Goal: Transaction & Acquisition: Purchase product/service

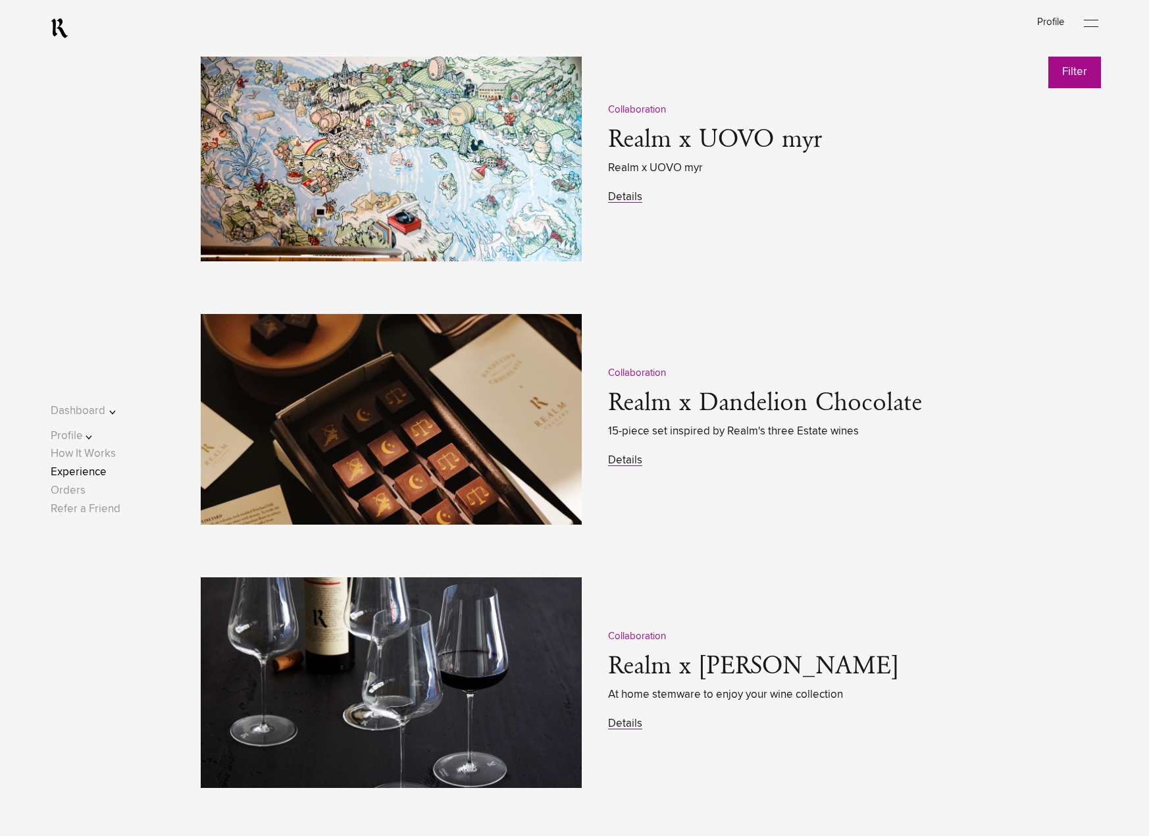
scroll to position [2106, 0]
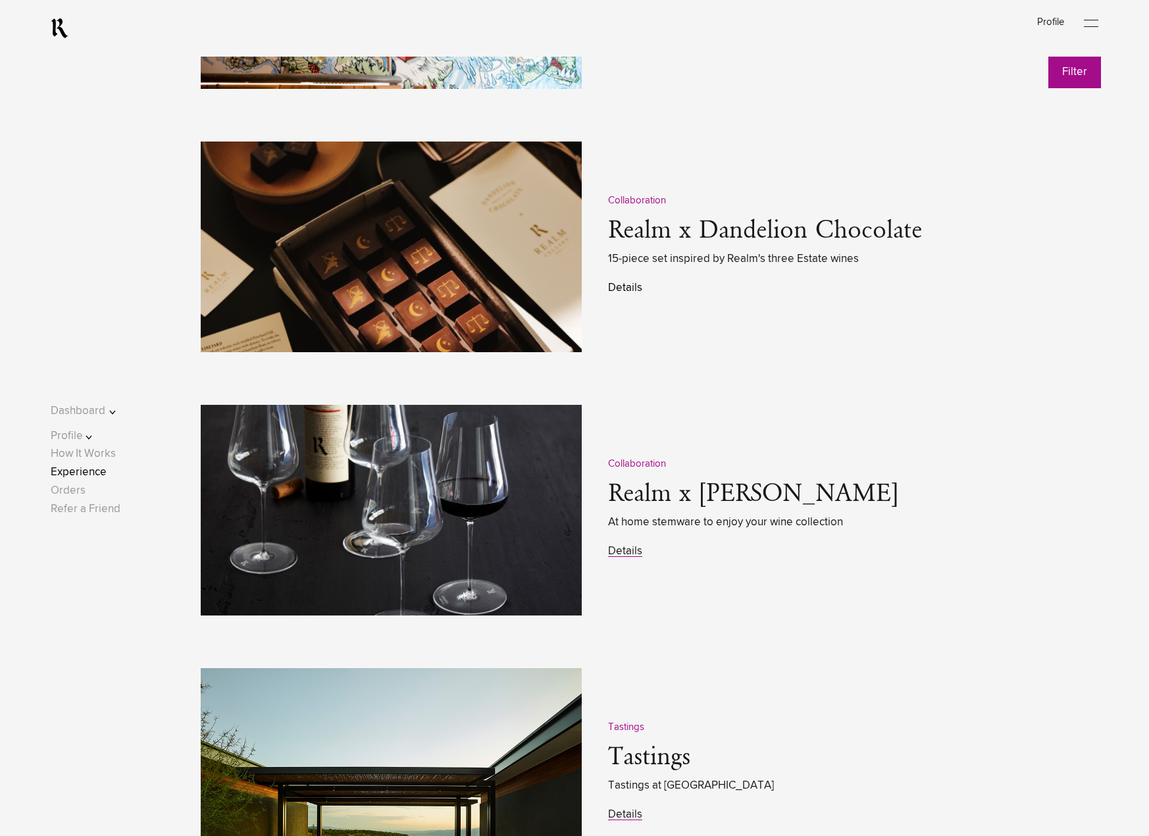
click at [629, 294] on link "Details" at bounding box center [625, 287] width 34 height 11
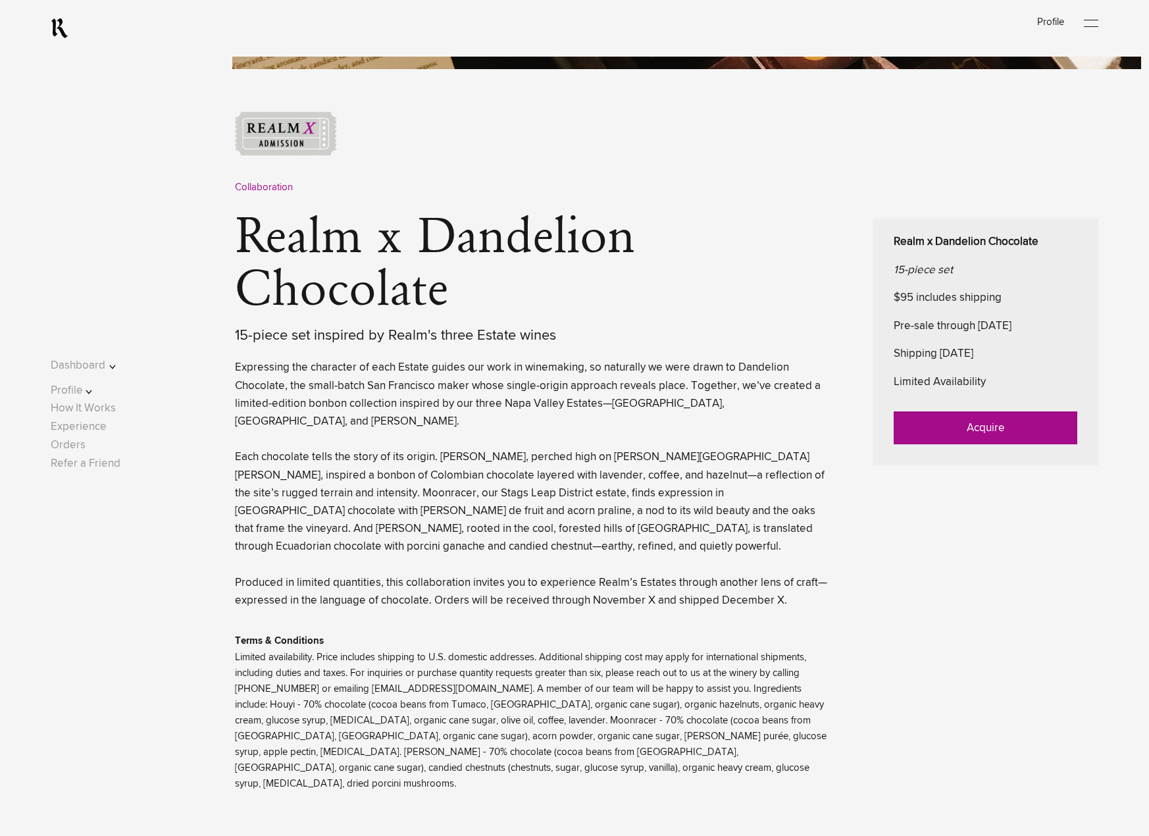
scroll to position [527, 0]
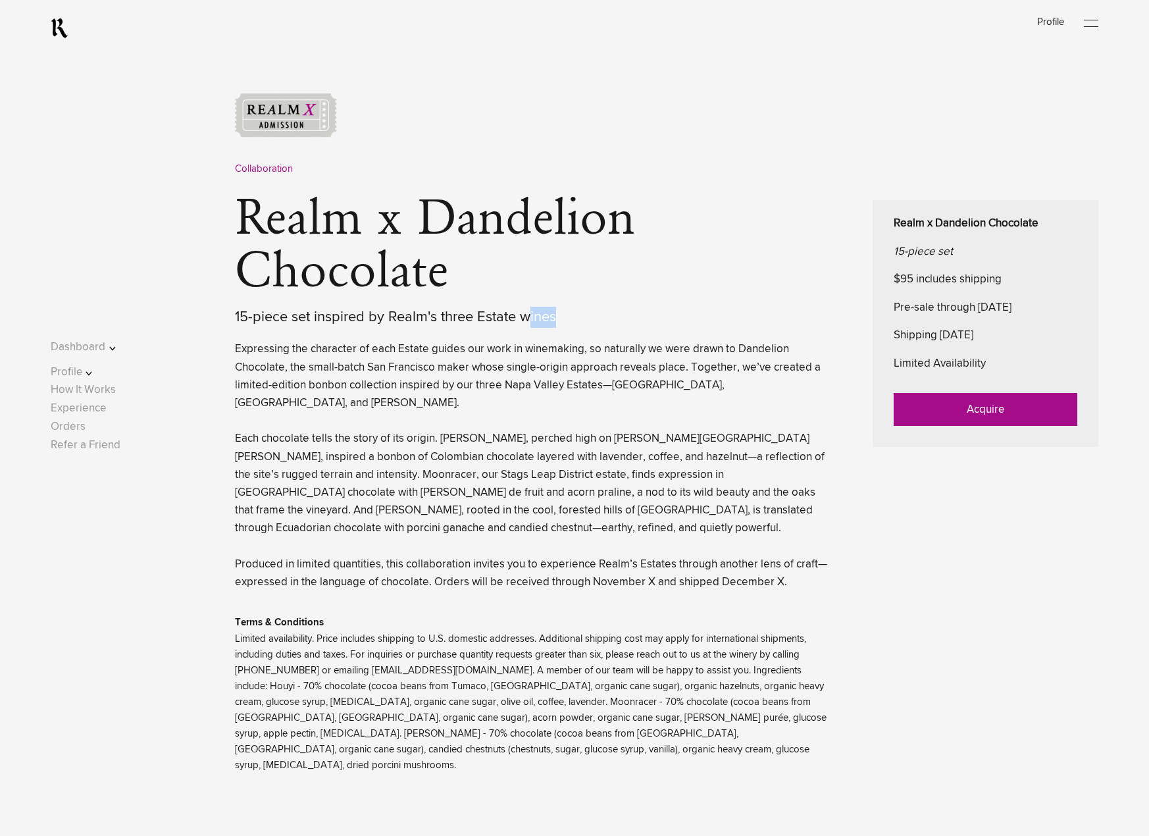
drag, startPoint x: 529, startPoint y: 319, endPoint x: 584, endPoint y: 319, distance: 55.3
click at [584, 319] on div "15-piece set inspired by Realm's three Estate wines" at bounding box center [534, 317] width 598 height 21
click at [601, 319] on div "15-piece set inspired by Realm's three Estate wines" at bounding box center [534, 317] width 598 height 21
click at [970, 400] on link "Acquire" at bounding box center [986, 409] width 184 height 33
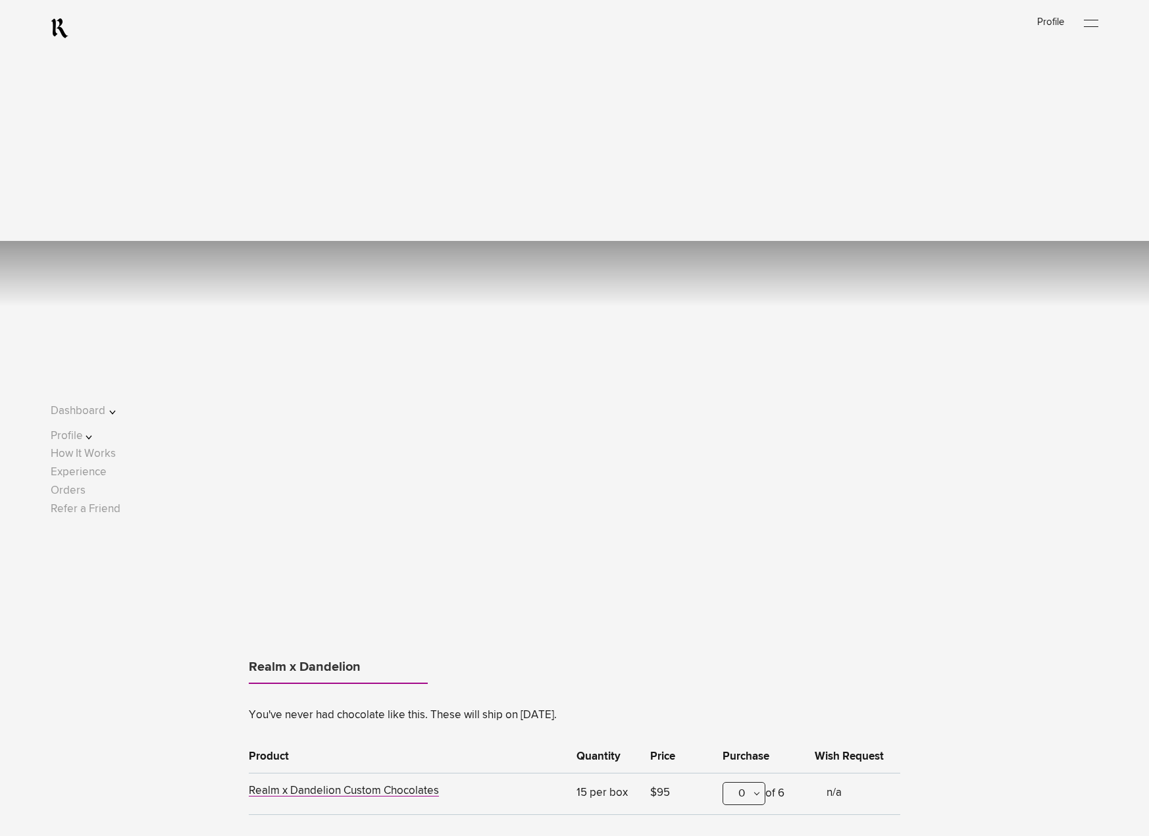
scroll to position [790, 0]
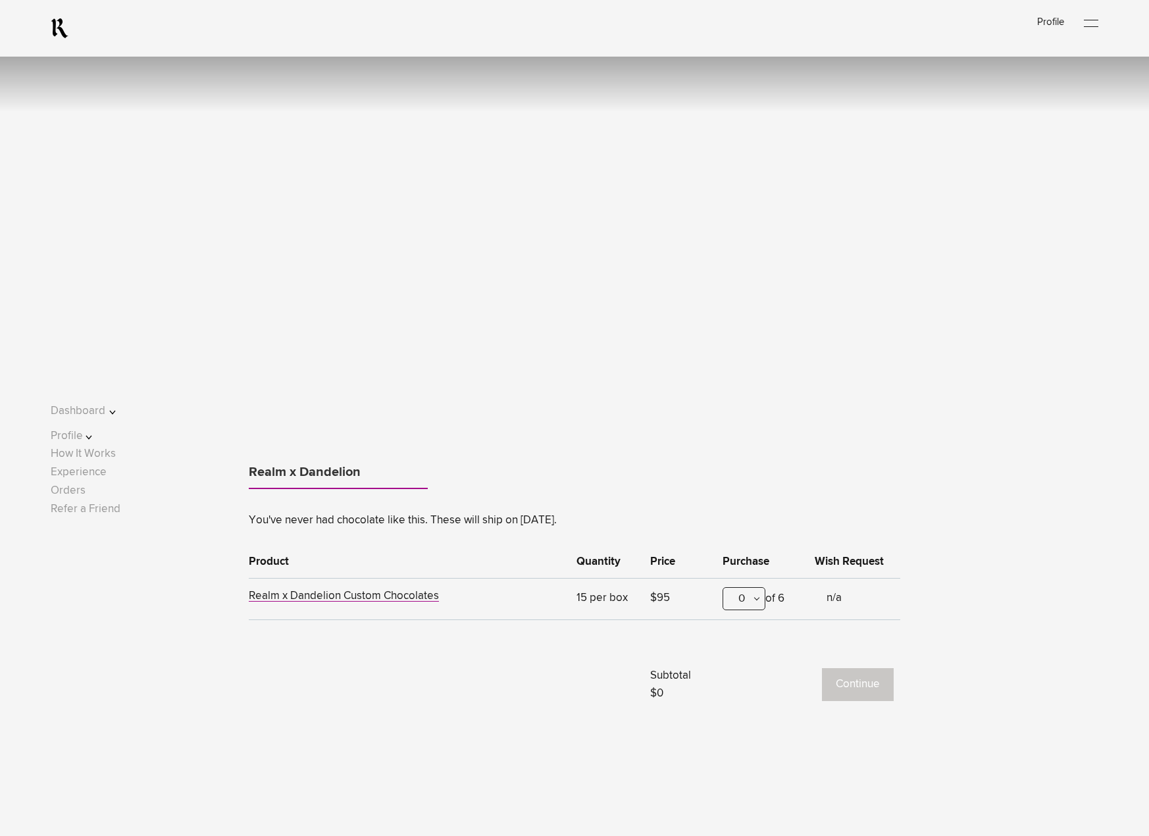
click at [755, 598] on div "0" at bounding box center [744, 598] width 43 height 23
drag, startPoint x: 744, startPoint y: 687, endPoint x: 767, endPoint y: 688, distance: 23.0
click at [744, 688] on div "2" at bounding box center [743, 696] width 41 height 33
click at [760, 600] on div "2" at bounding box center [744, 598] width 43 height 23
click at [746, 812] on div "6" at bounding box center [743, 828] width 41 height 33
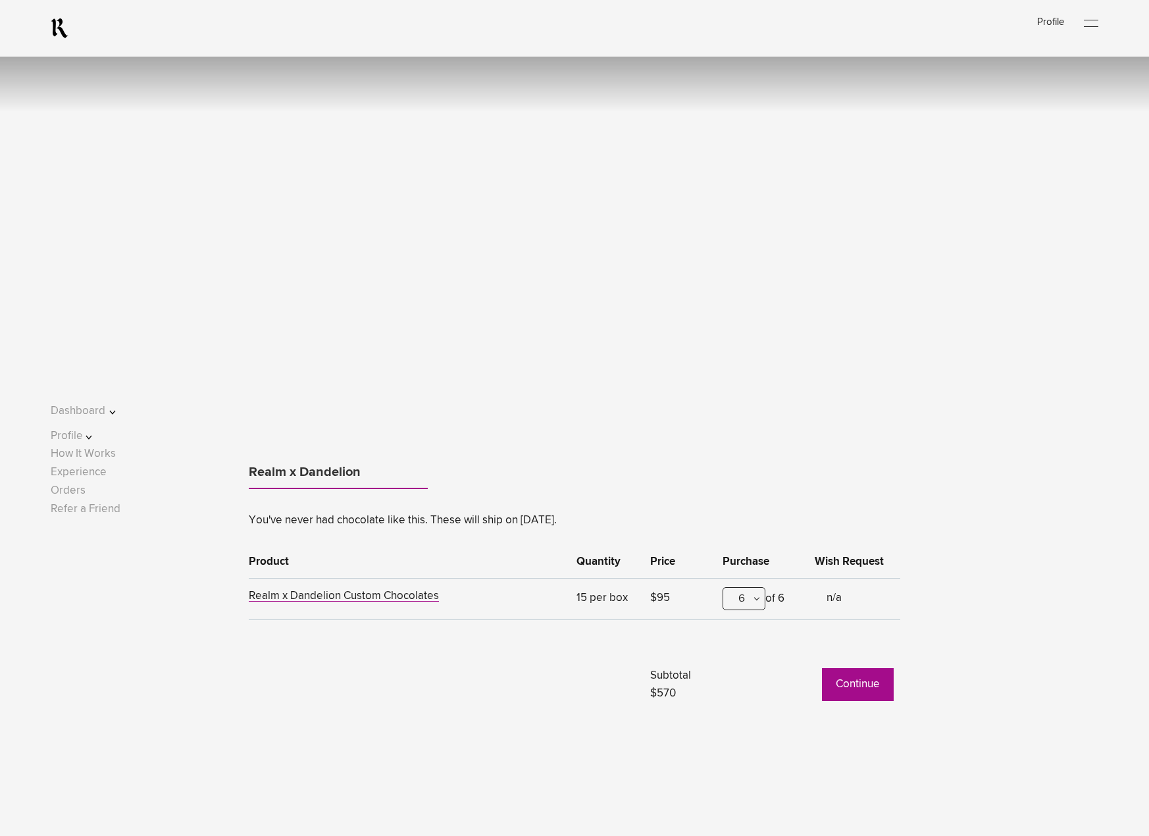
click at [860, 678] on button "Continue" at bounding box center [858, 684] width 72 height 33
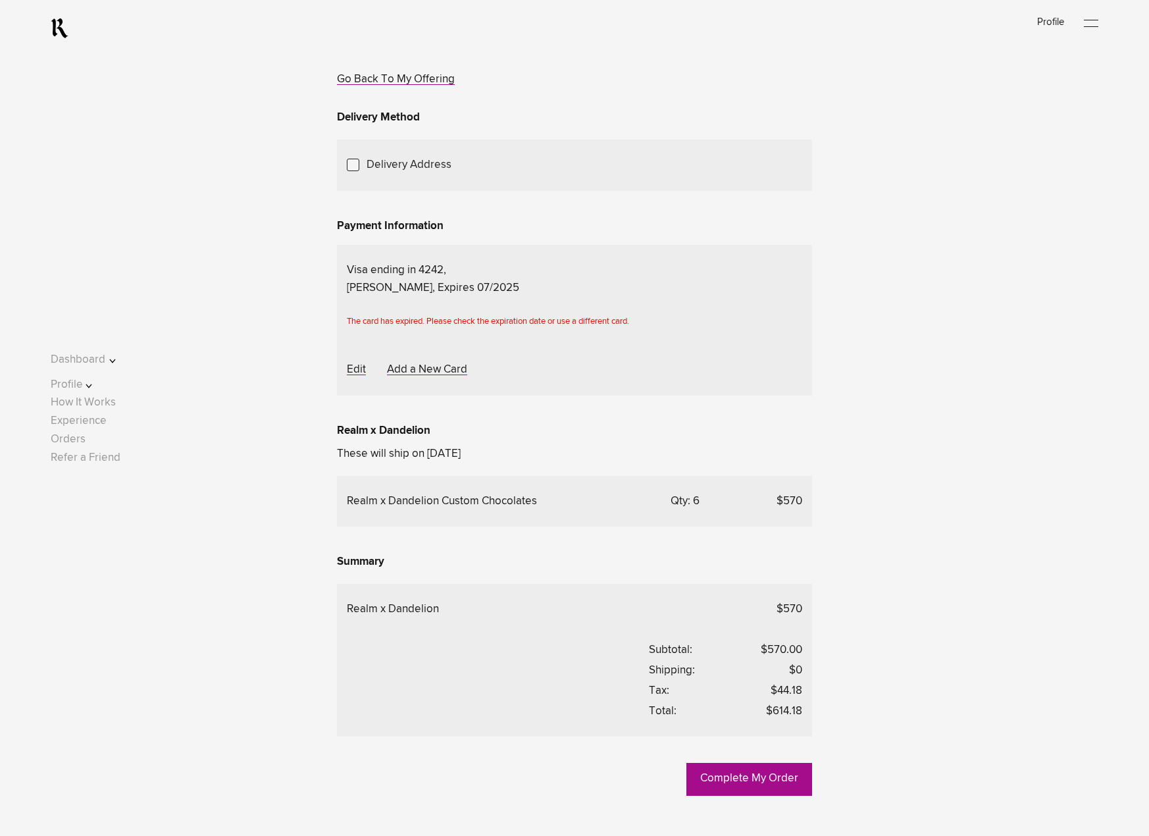
scroll to position [132, 0]
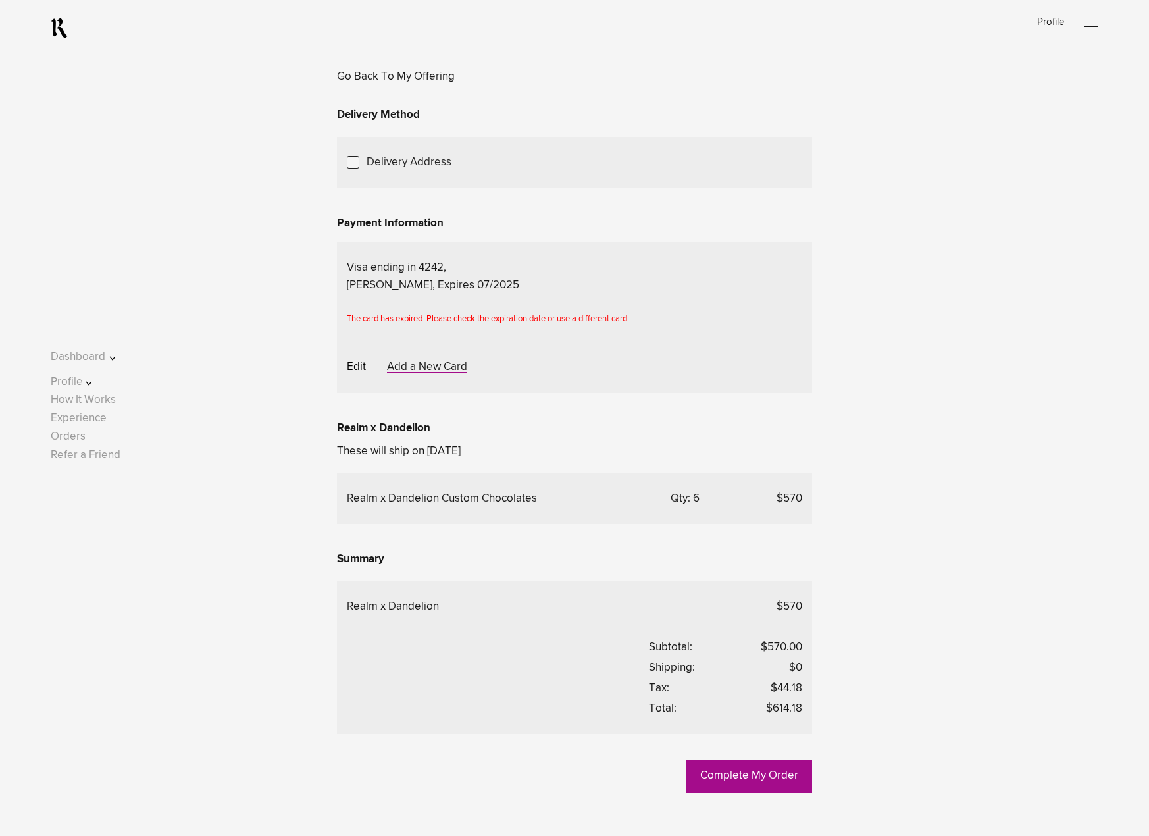
click at [351, 373] on link "Edit" at bounding box center [356, 366] width 19 height 11
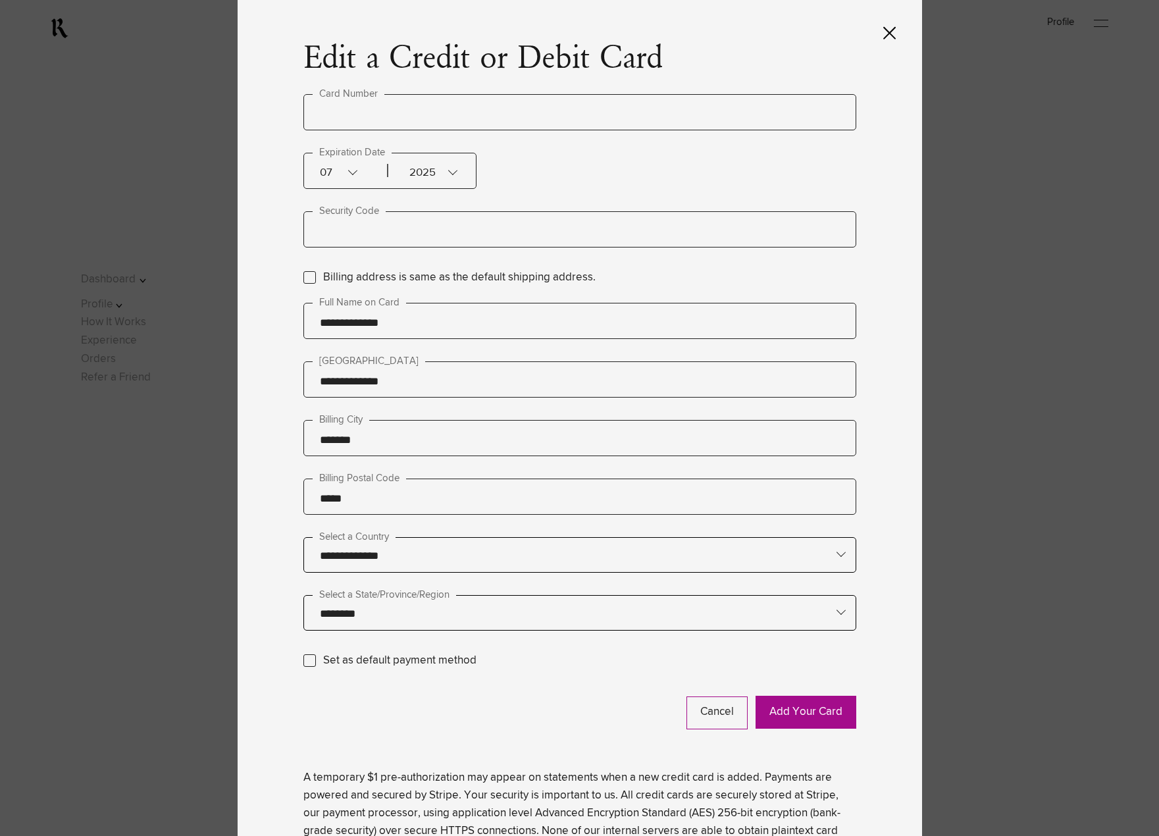
click at [365, 98] on label "Card Number" at bounding box center [349, 94] width 72 height 16
click at [371, 113] on input "text" at bounding box center [579, 112] width 553 height 36
click at [429, 105] on input "text" at bounding box center [579, 112] width 553 height 36
paste input "**********"
type input "**********"
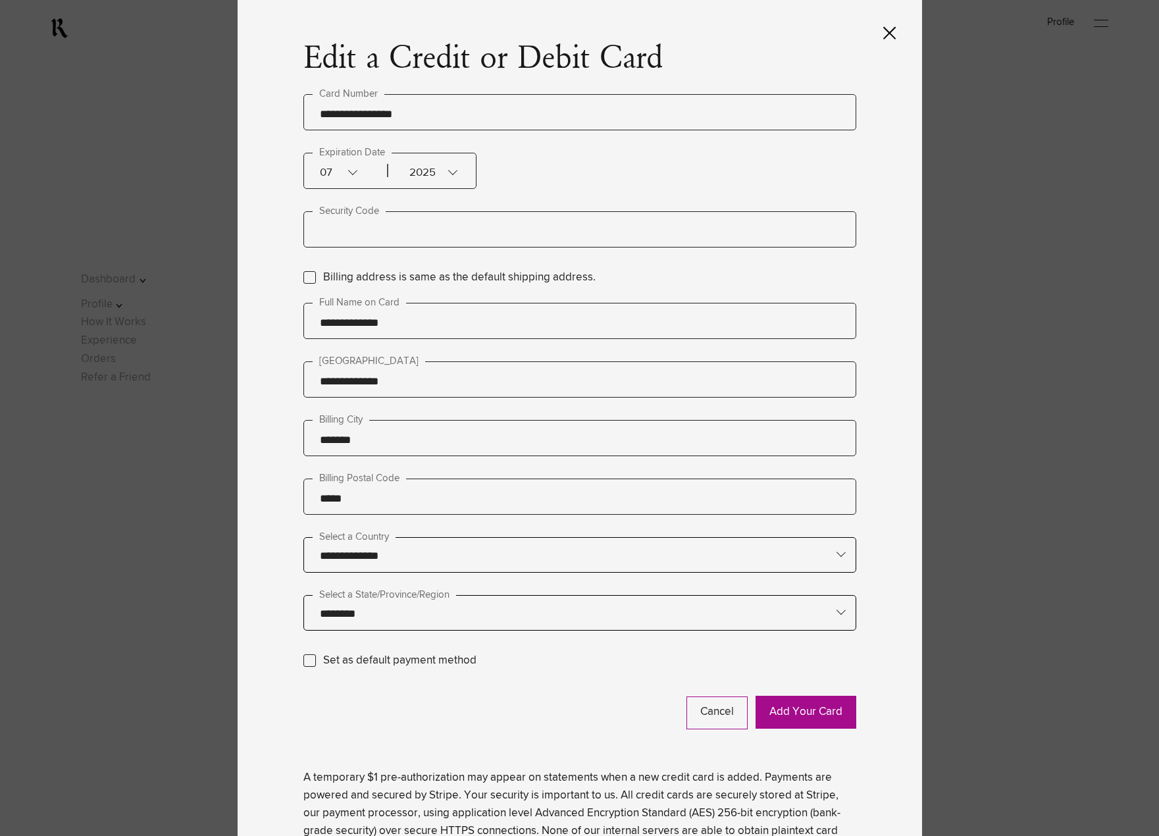
click at [367, 164] on div "07" at bounding box center [353, 170] width 66 height 35
click at [327, 522] on div "11" at bounding box center [328, 538] width 51 height 33
click at [409, 227] on input "text" at bounding box center [579, 229] width 553 height 36
type input "***"
click at [820, 706] on button "Add Your Card" at bounding box center [806, 712] width 101 height 33
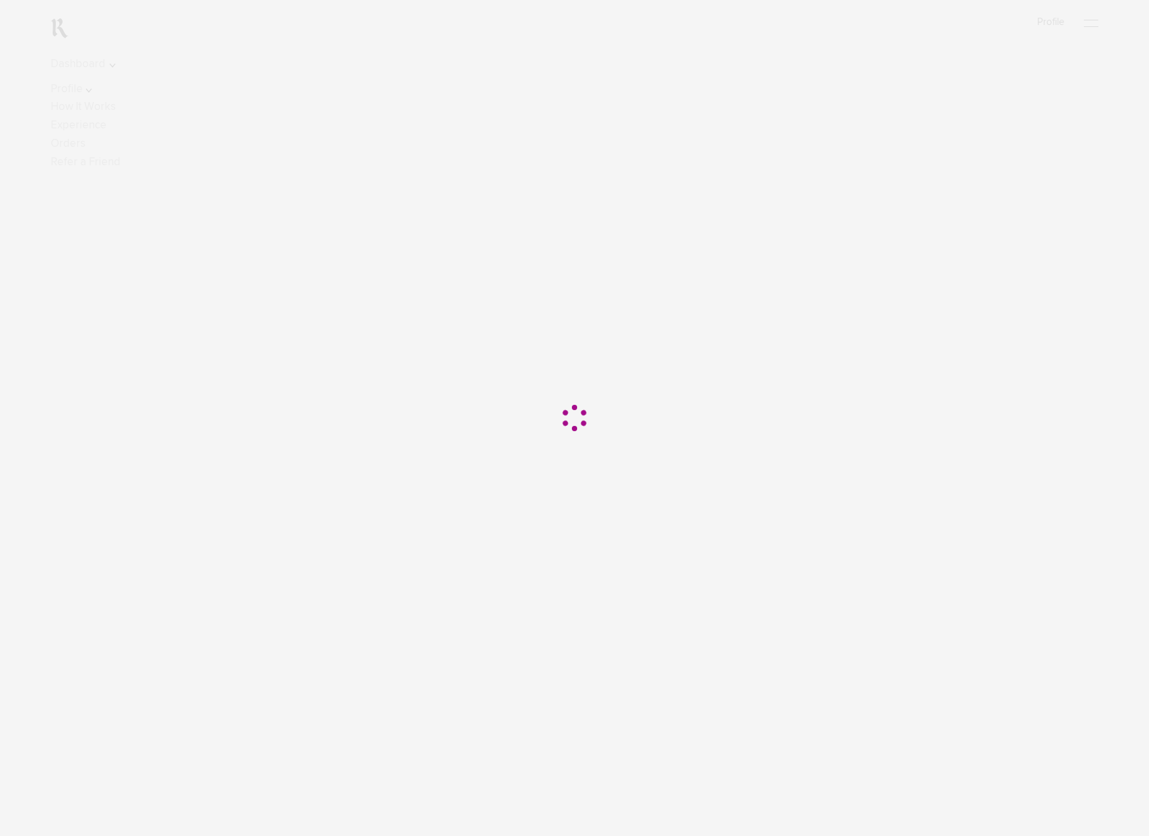
scroll to position [329, 0]
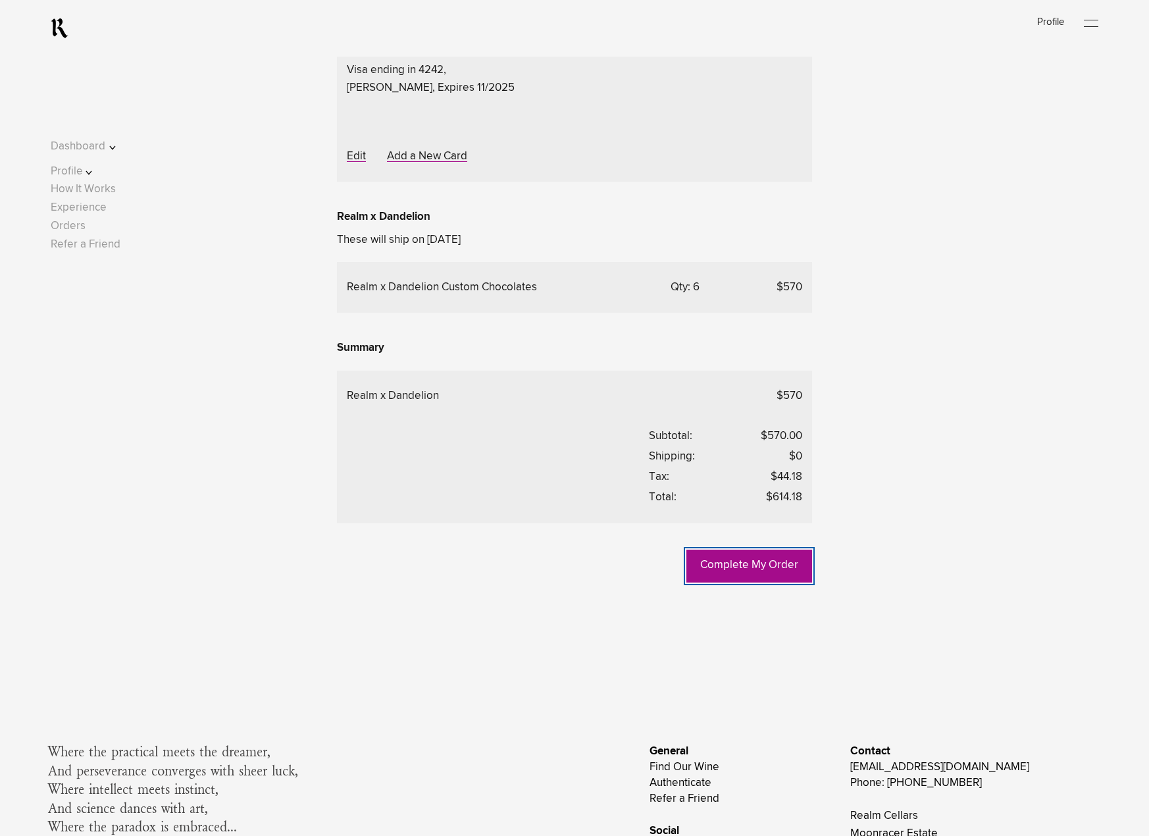
click at [801, 583] on link "Complete My Order" at bounding box center [750, 566] width 126 height 33
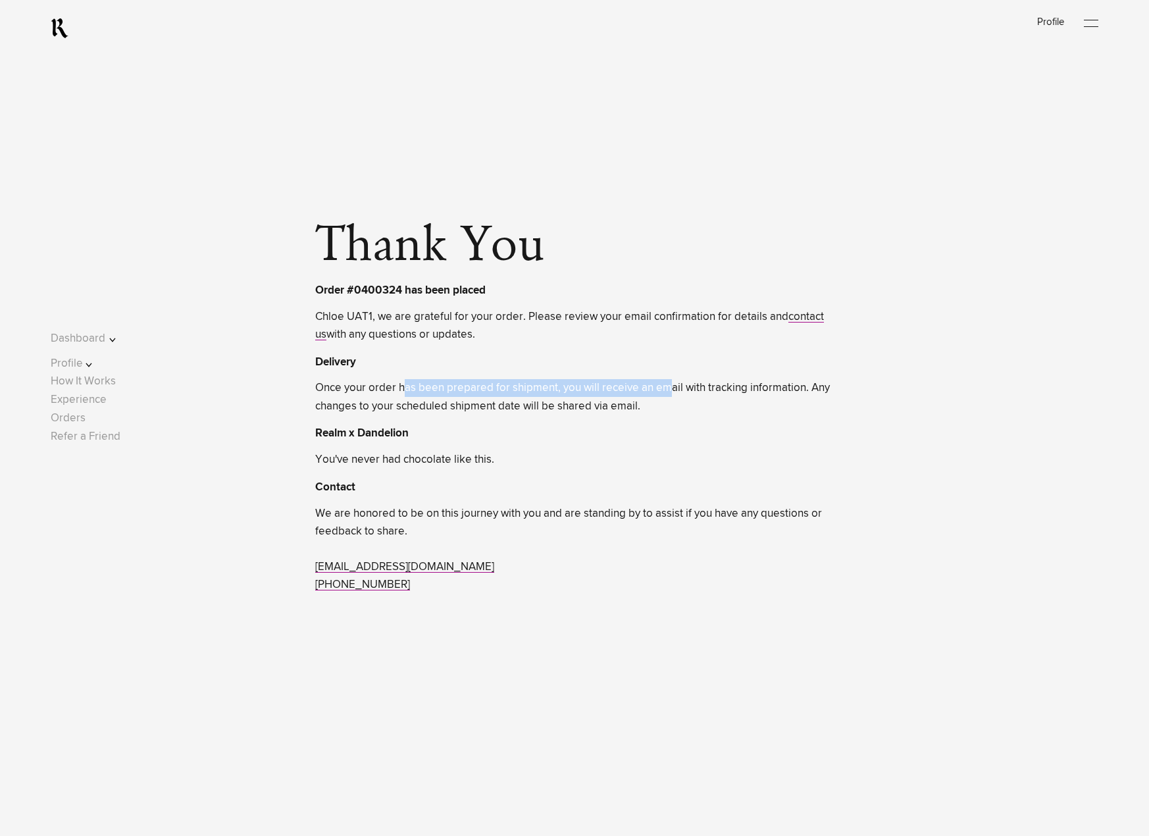
drag, startPoint x: 407, startPoint y: 394, endPoint x: 673, endPoint y: 386, distance: 266.0
click at [673, 386] on span "Once your order has been prepared for shipment, you will receive an email with …" at bounding box center [574, 397] width 518 height 36
click at [678, 409] on span "Once your order has been prepared for shipment, you will receive an email with …" at bounding box center [574, 397] width 518 height 36
click at [370, 292] on p "Order #0400324 has been placed" at bounding box center [400, 290] width 170 height 17
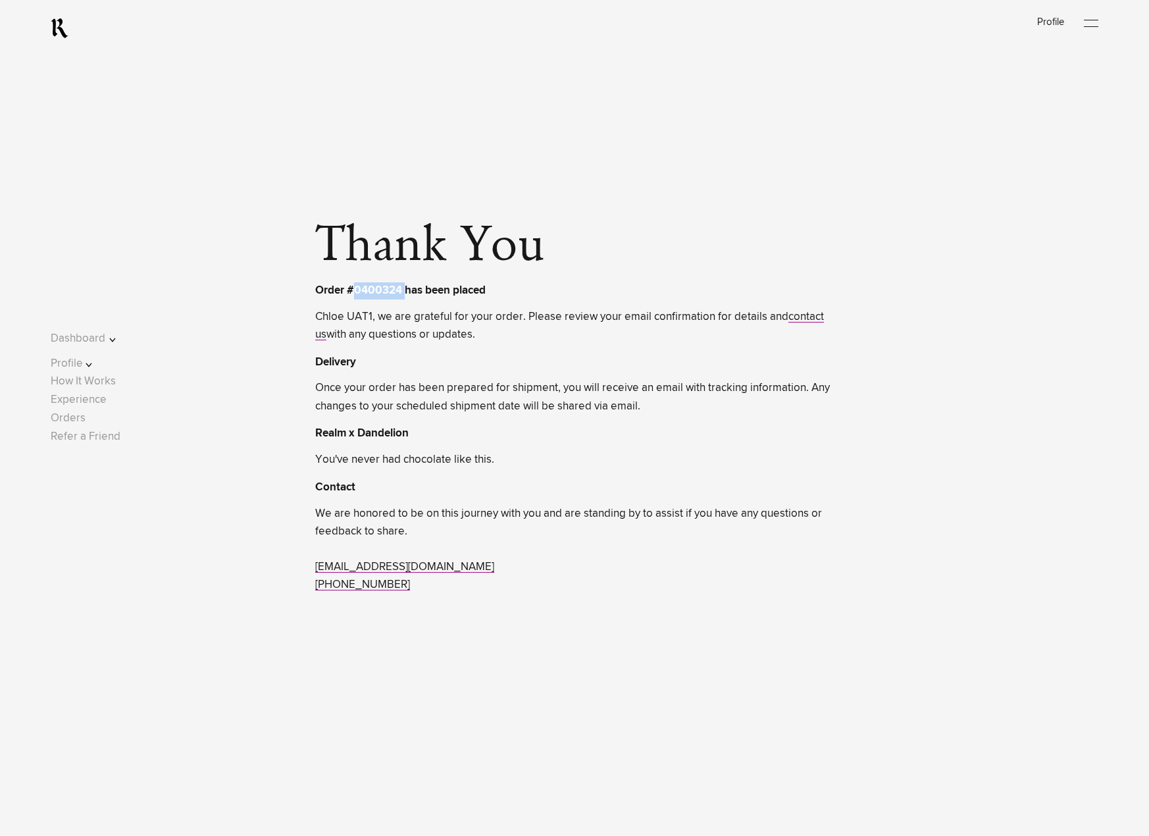
copy p "0400324"
